Goal: Task Accomplishment & Management: Use online tool/utility

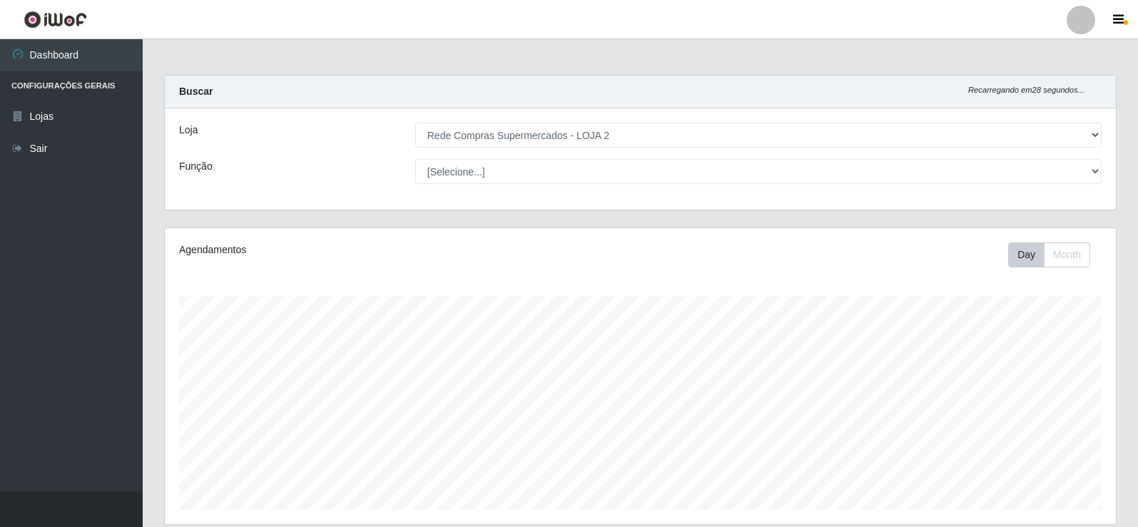
select select "161"
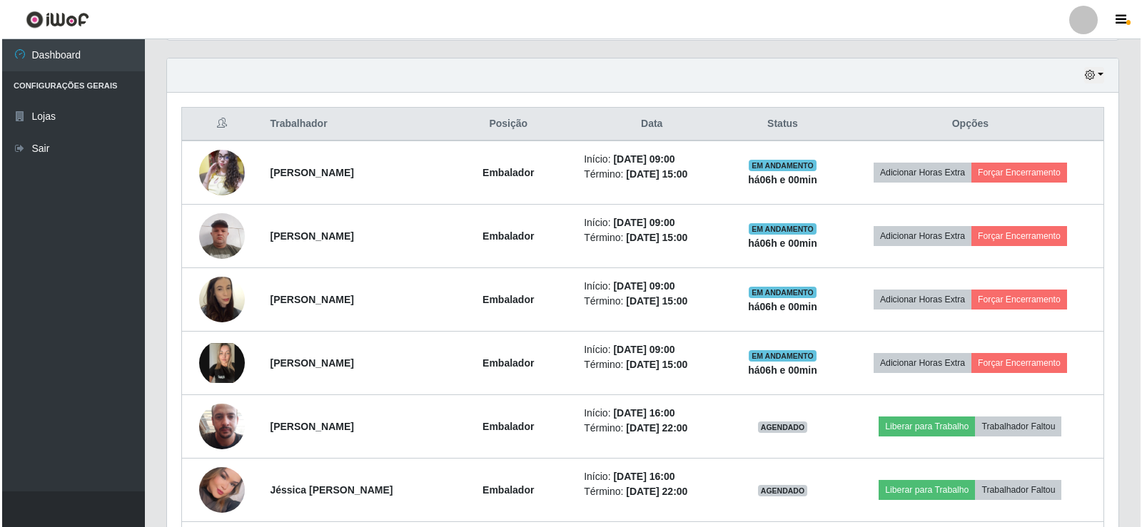
scroll to position [296, 951]
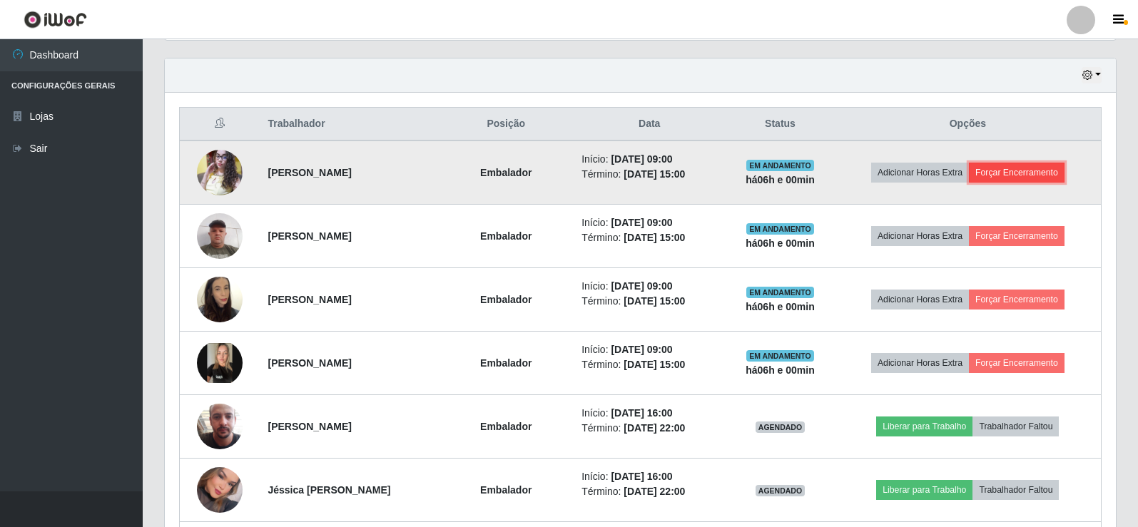
click at [1030, 177] on button "Forçar Encerramento" at bounding box center [1017, 173] width 96 height 20
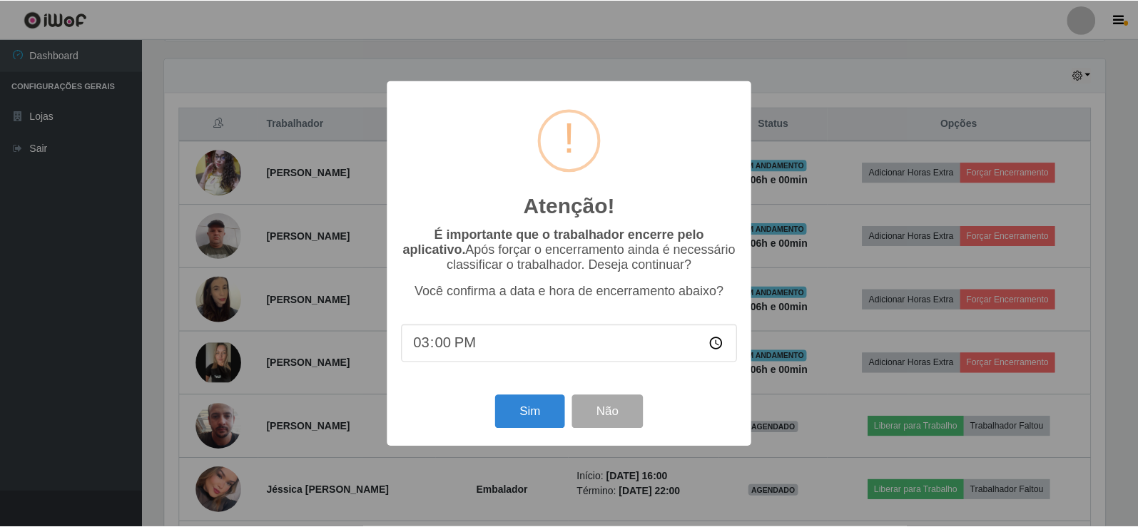
scroll to position [296, 944]
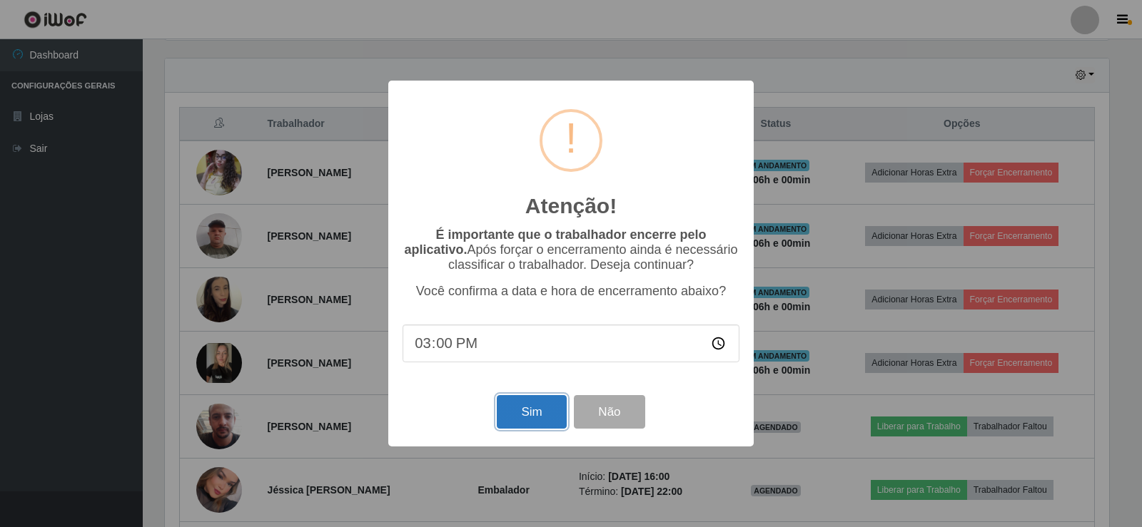
click at [537, 405] on button "Sim" at bounding box center [531, 412] width 69 height 34
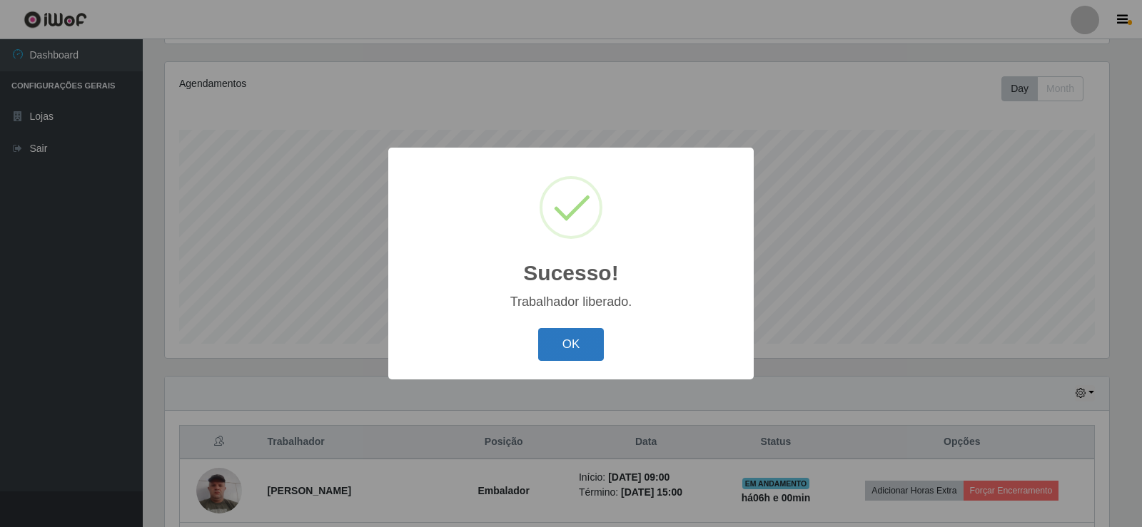
click at [565, 355] on button "OK" at bounding box center [571, 345] width 66 height 34
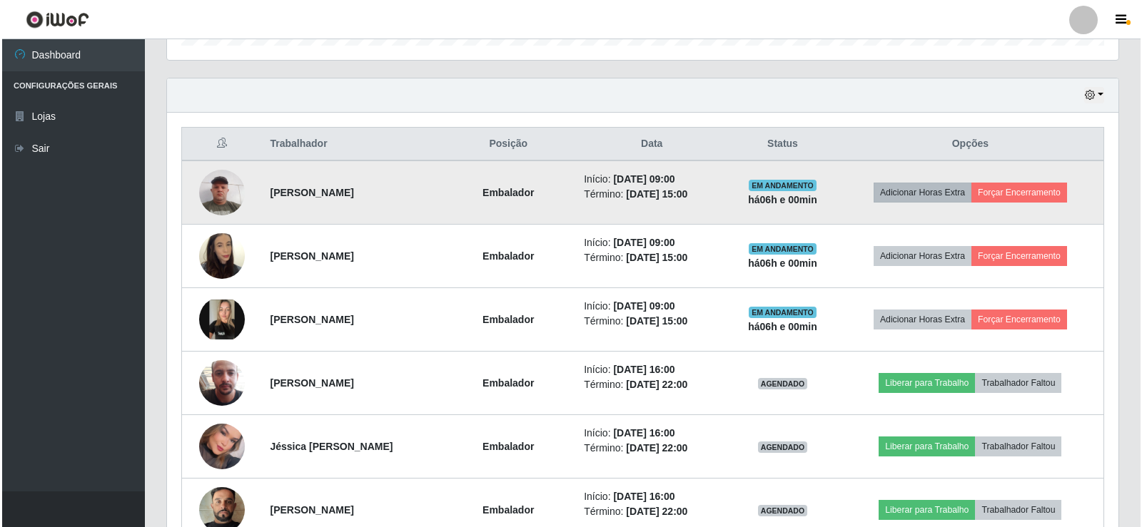
scroll to position [523, 0]
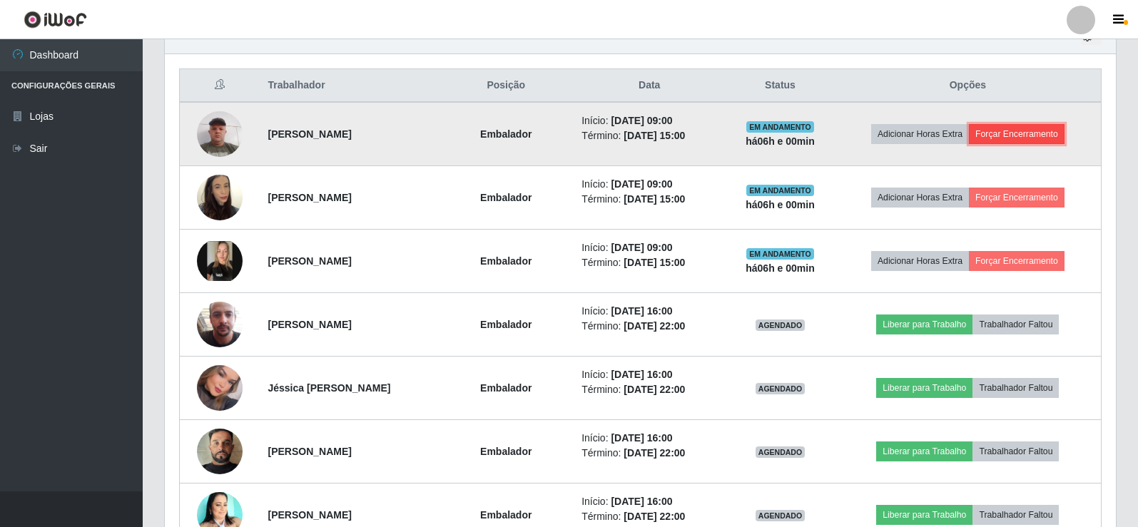
click at [1053, 134] on button "Forçar Encerramento" at bounding box center [1017, 134] width 96 height 20
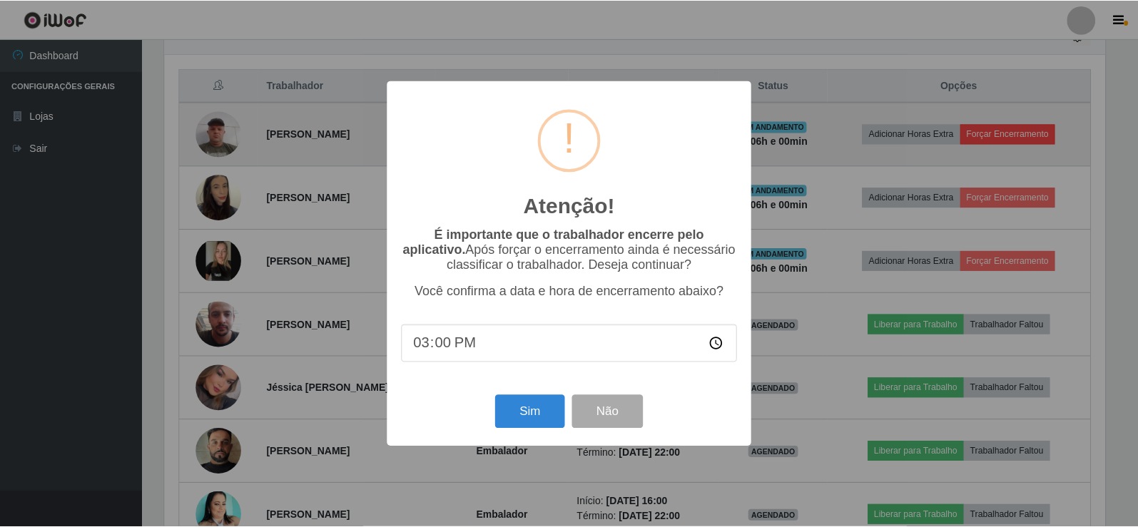
scroll to position [296, 944]
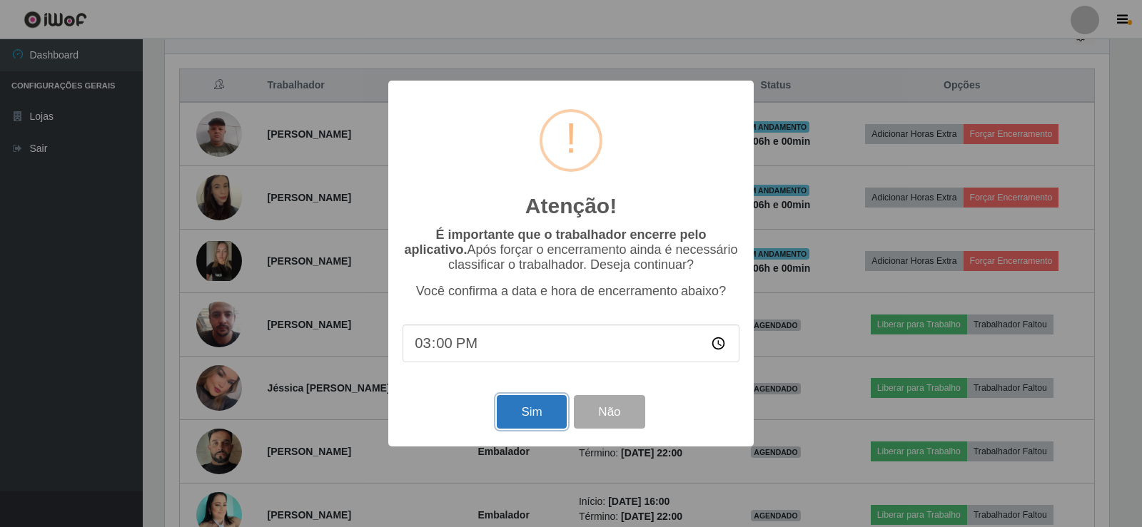
click at [557, 409] on button "Sim" at bounding box center [531, 412] width 69 height 34
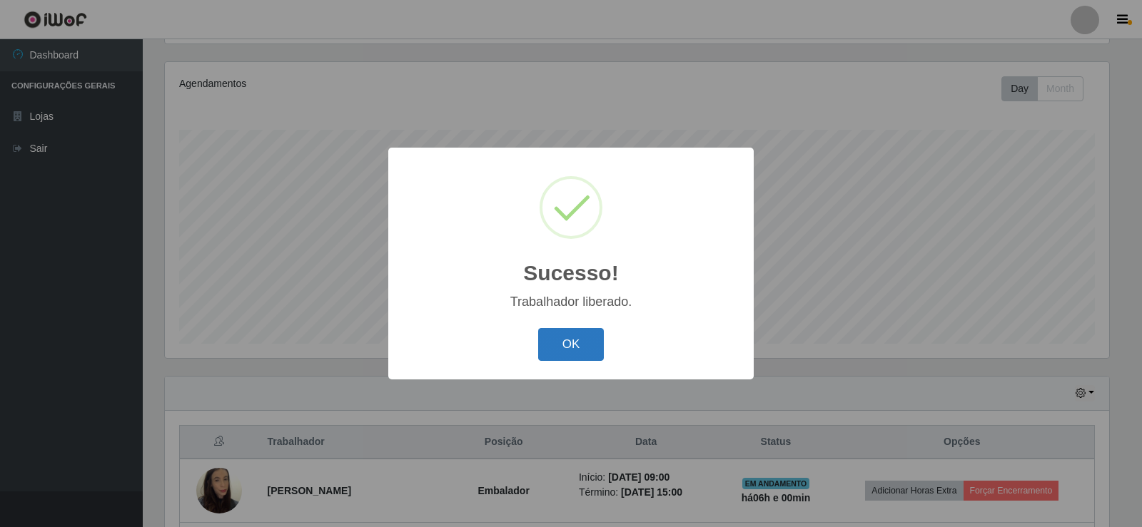
click at [554, 348] on button "OK" at bounding box center [571, 345] width 66 height 34
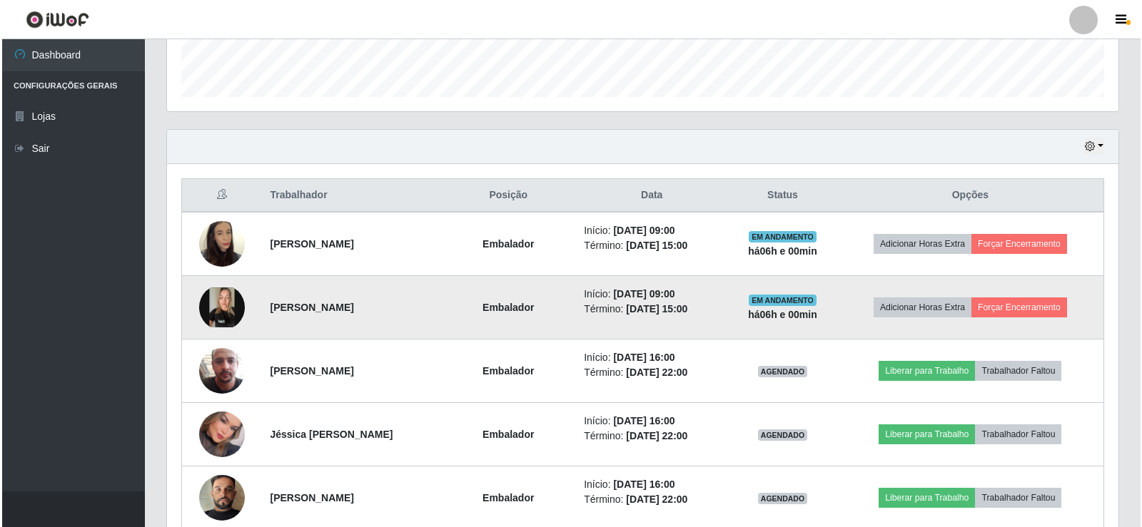
scroll to position [452, 0]
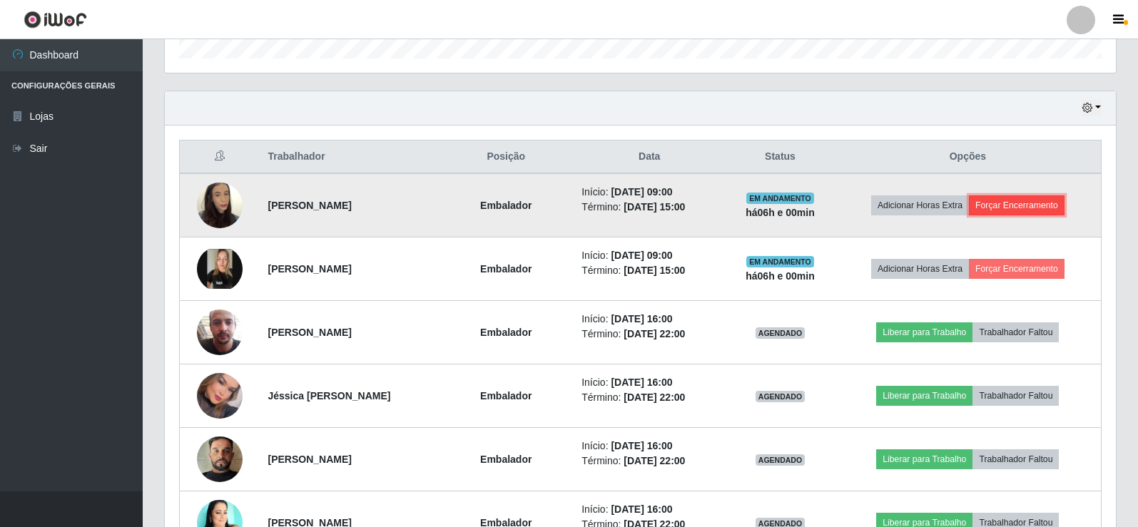
click at [1016, 200] on button "Forçar Encerramento" at bounding box center [1017, 206] width 96 height 20
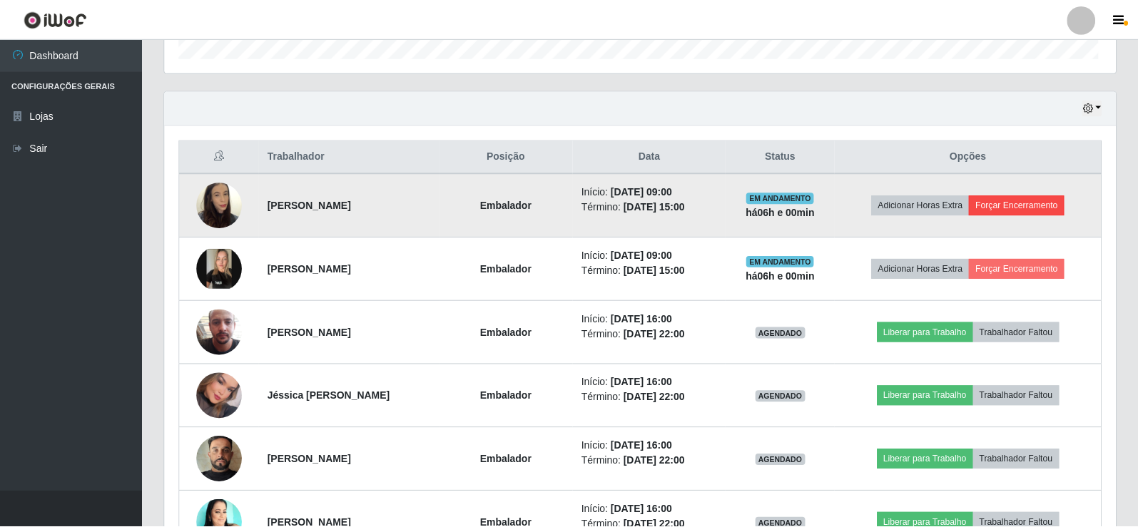
scroll to position [296, 944]
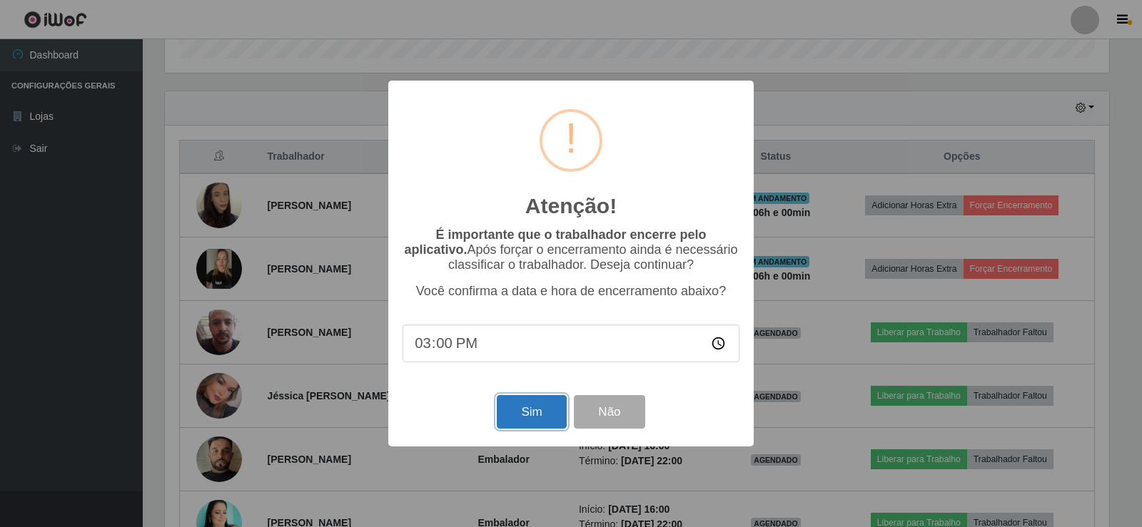
click at [513, 422] on button "Sim" at bounding box center [531, 412] width 69 height 34
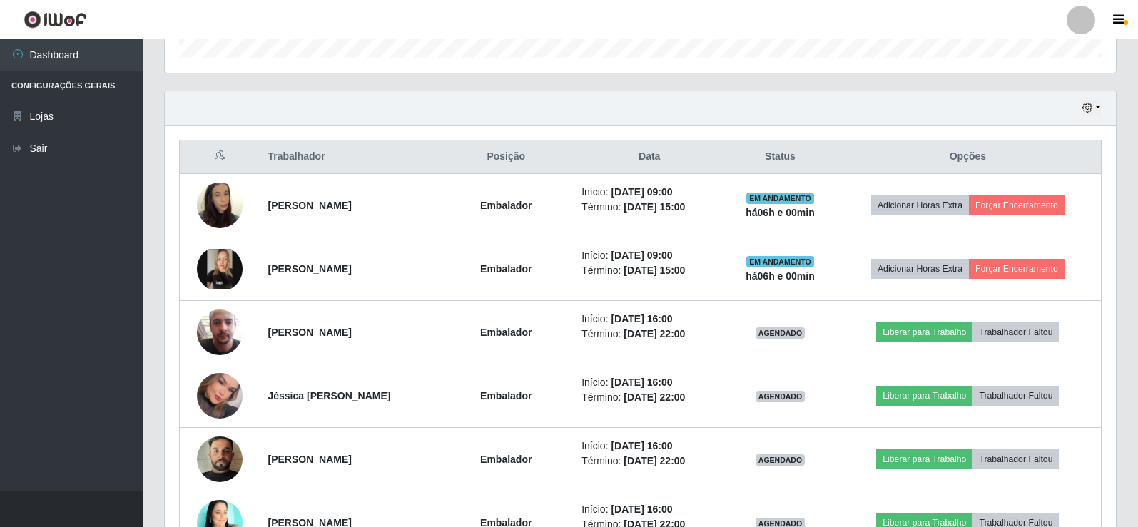
scroll to position [0, 0]
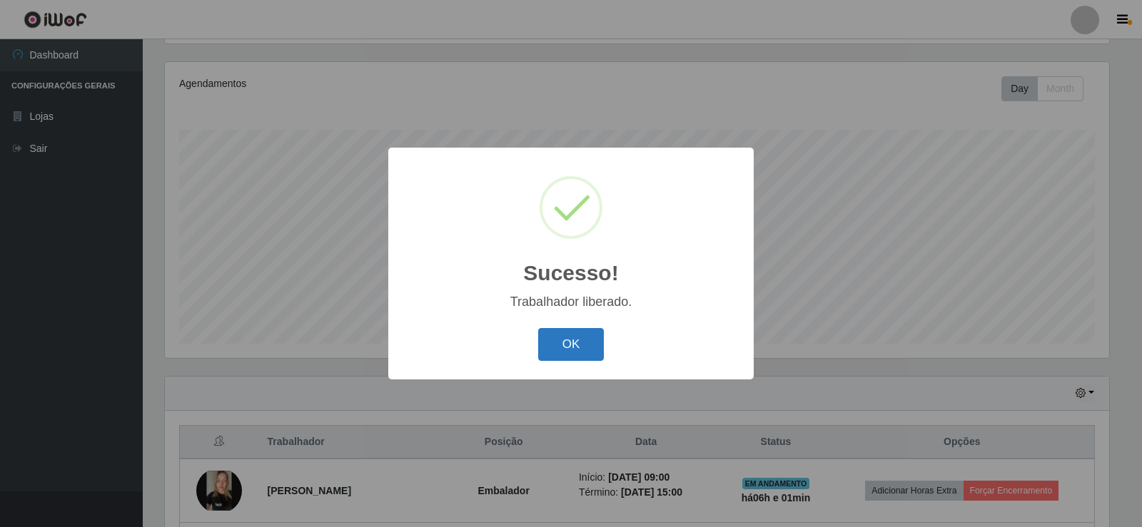
click at [565, 349] on button "OK" at bounding box center [571, 345] width 66 height 34
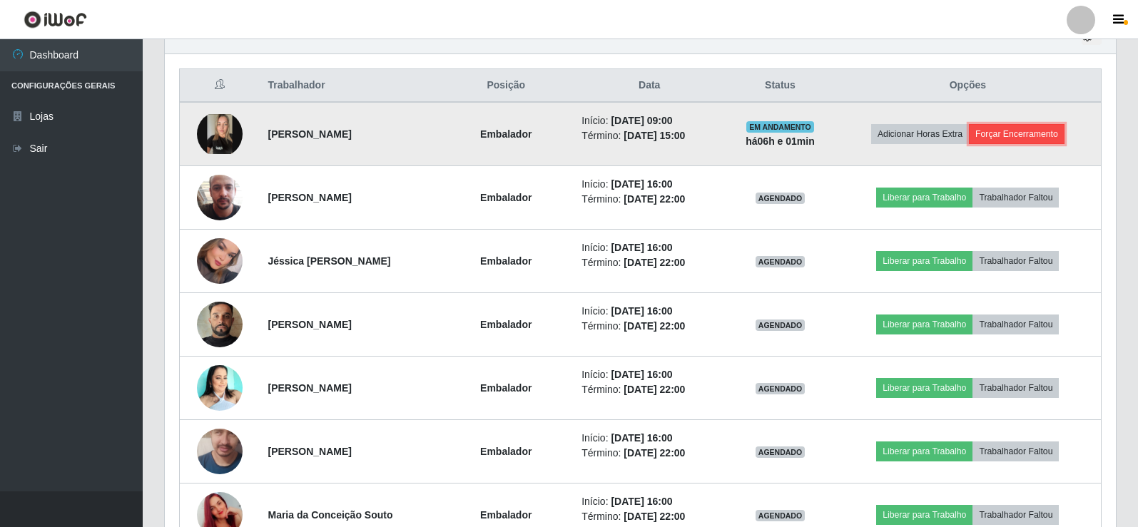
click at [1026, 138] on button "Forçar Encerramento" at bounding box center [1017, 134] width 96 height 20
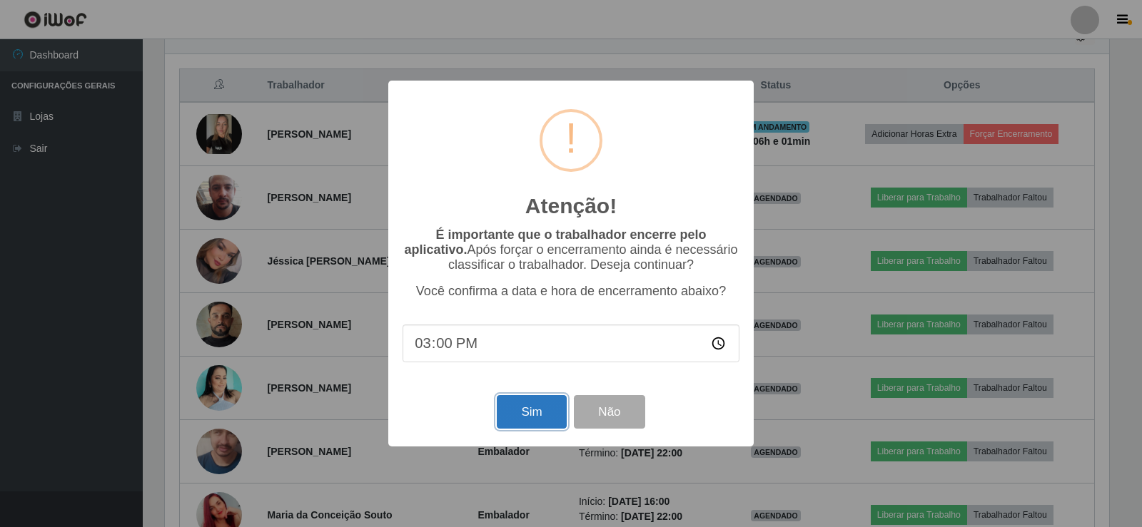
click at [530, 408] on button "Sim" at bounding box center [531, 412] width 69 height 34
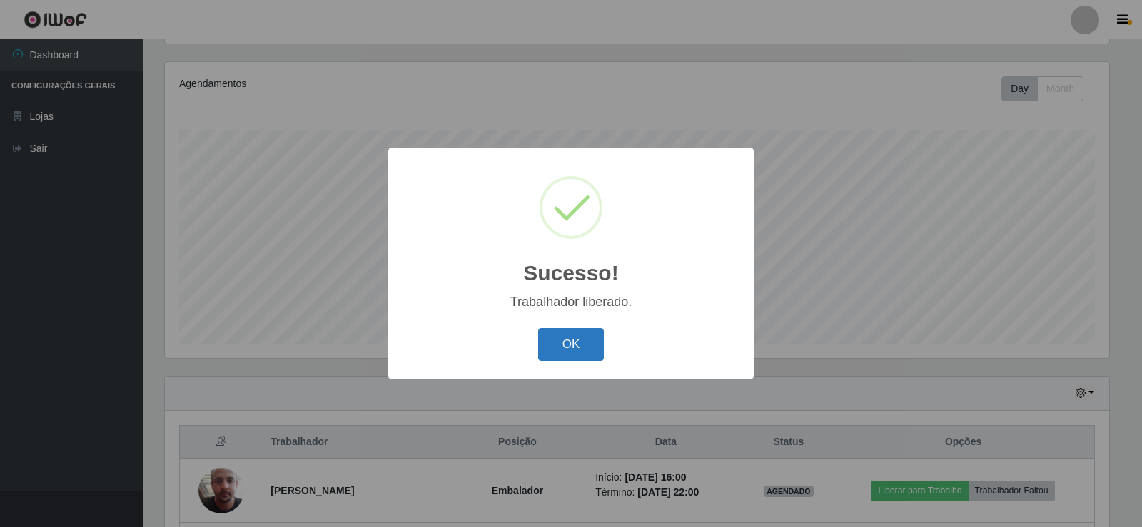
click at [589, 345] on button "OK" at bounding box center [571, 345] width 66 height 34
